Goal: Task Accomplishment & Management: Use online tool/utility

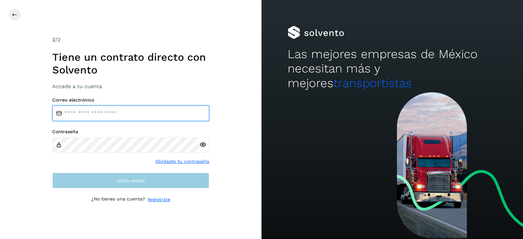
type input "**********"
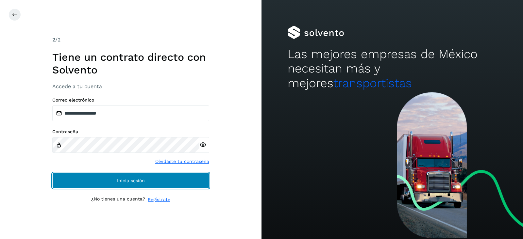
click at [124, 177] on button "Inicia sesión" at bounding box center [130, 181] width 157 height 16
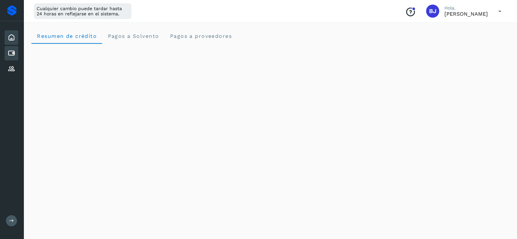
click at [15, 53] on icon at bounding box center [12, 53] width 8 height 8
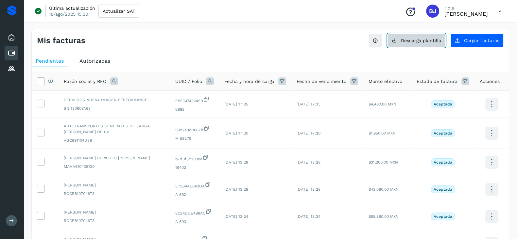
click at [421, 39] on span "Descarga plantilla" at bounding box center [421, 40] width 40 height 5
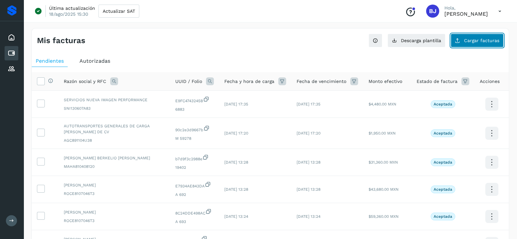
click at [489, 35] on button "Cargar facturas" at bounding box center [476, 41] width 53 height 14
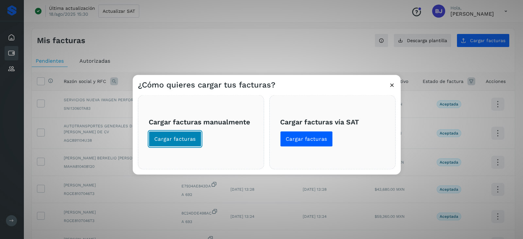
click at [176, 132] on button "Cargar facturas" at bounding box center [175, 139] width 53 height 16
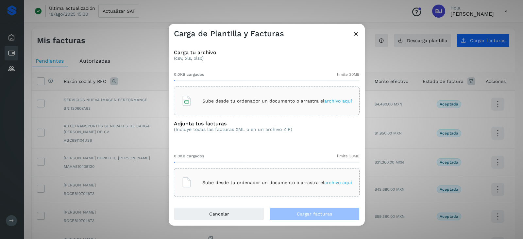
click at [246, 104] on div "Sube desde tu ordenador un documento o arrastra el archivo aquí" at bounding box center [266, 101] width 171 height 18
click at [245, 177] on div "Sube desde tu ordenador un documento o arrastra el archivo aquí" at bounding box center [266, 183] width 171 height 18
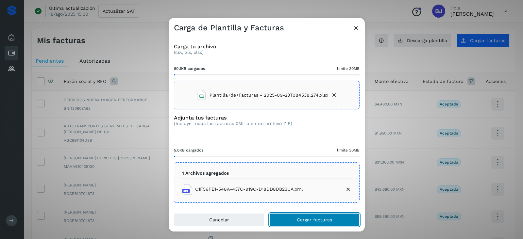
click at [339, 223] on button "Cargar facturas" at bounding box center [314, 219] width 90 height 13
